Goal: Information Seeking & Learning: Learn about a topic

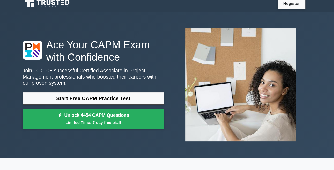
scroll to position [5, 0]
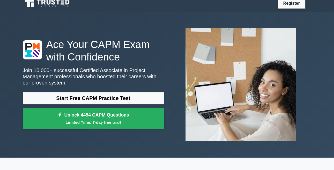
click at [36, 95] on link "Start Free CAPM Practice Test" at bounding box center [93, 98] width 141 height 12
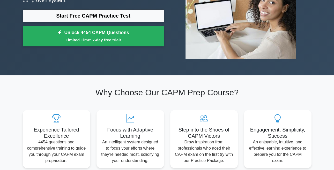
scroll to position [110, 0]
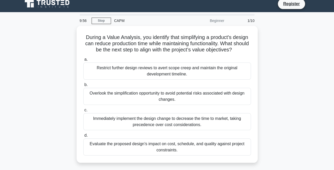
scroll to position [109, 0]
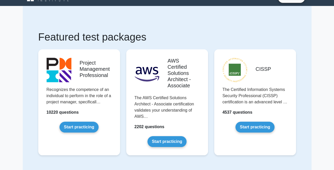
scroll to position [12, 0]
